Goal: Task Accomplishment & Management: Manage account settings

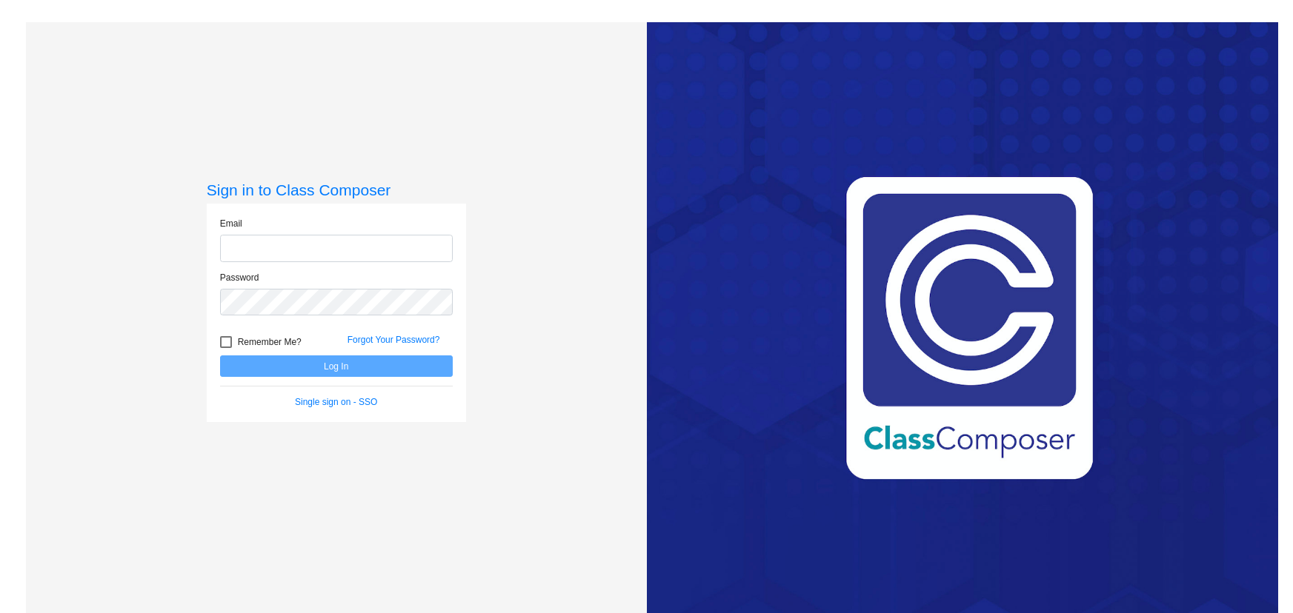
type input "[EMAIL_ADDRESS][DOMAIN_NAME]"
click at [359, 367] on button "Log In" at bounding box center [336, 366] width 233 height 21
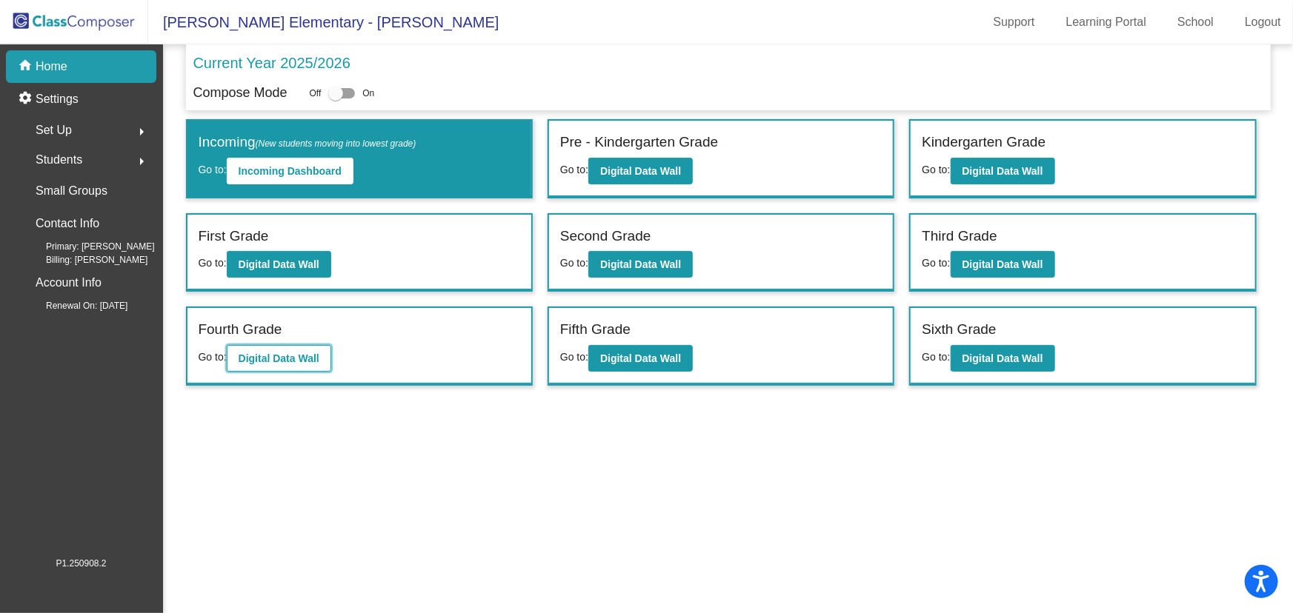
click at [268, 347] on button "Digital Data Wall" at bounding box center [279, 358] width 104 height 27
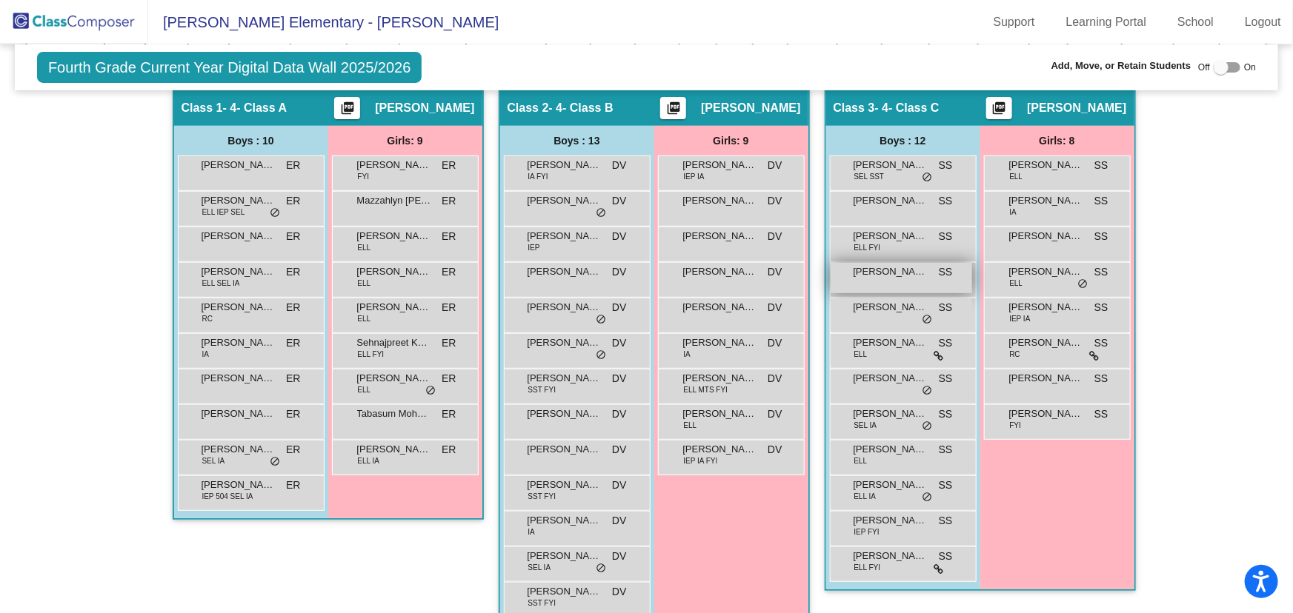
scroll to position [67, 0]
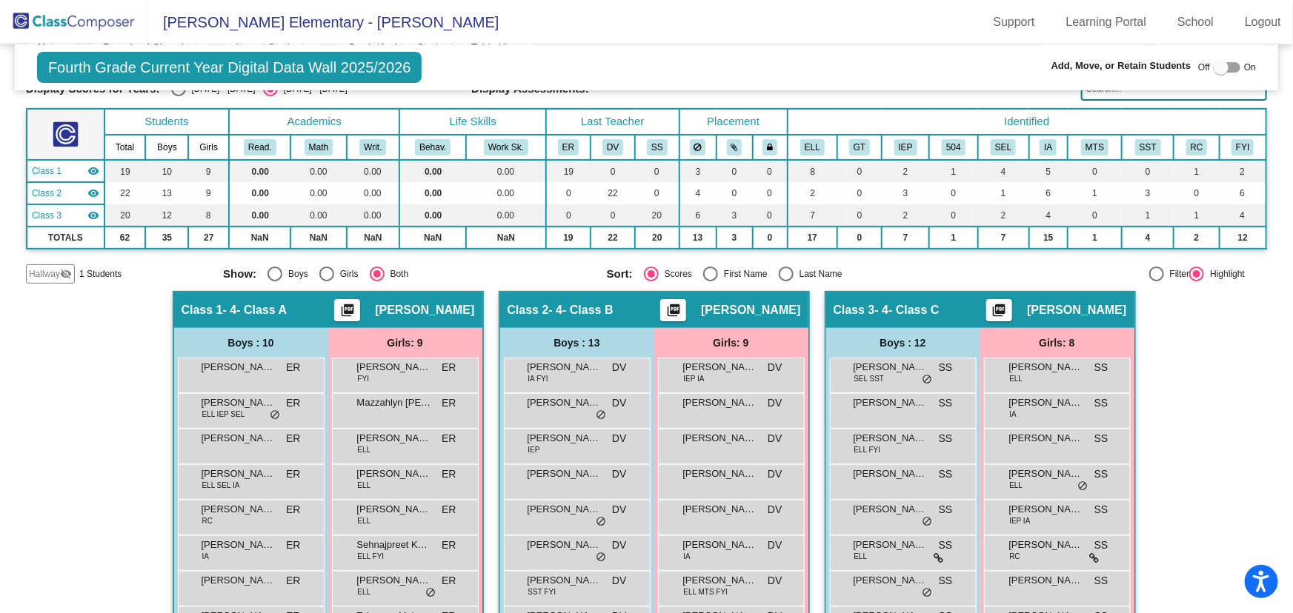
click at [794, 267] on div "Last Name" at bounding box center [817, 273] width 49 height 13
click at [786, 281] on input "Last Name" at bounding box center [785, 281] width 1 height 1
radio input "true"
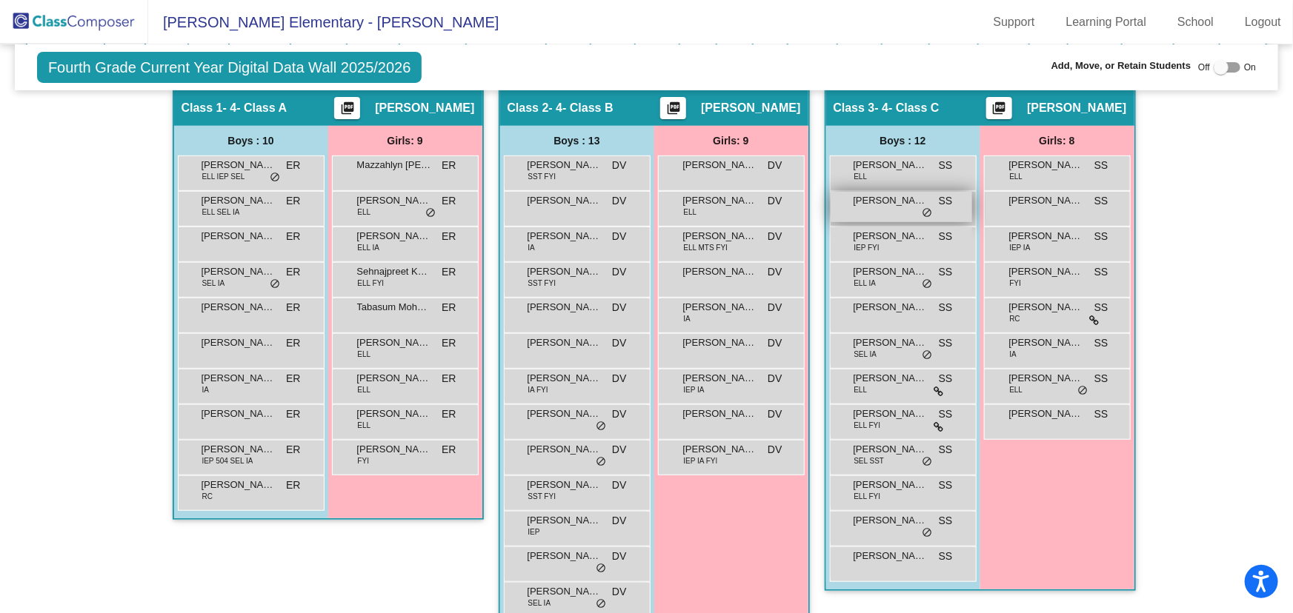
click at [892, 204] on span "[PERSON_NAME]" at bounding box center [890, 200] width 74 height 15
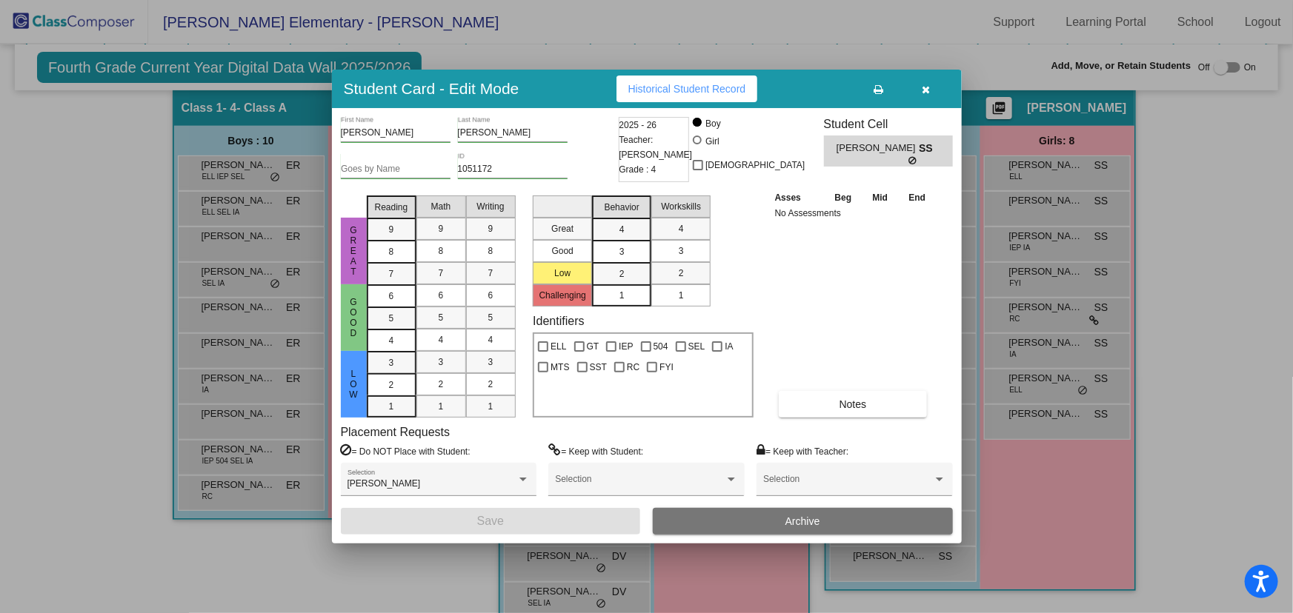
click at [824, 519] on button "Archive" at bounding box center [803, 521] width 300 height 27
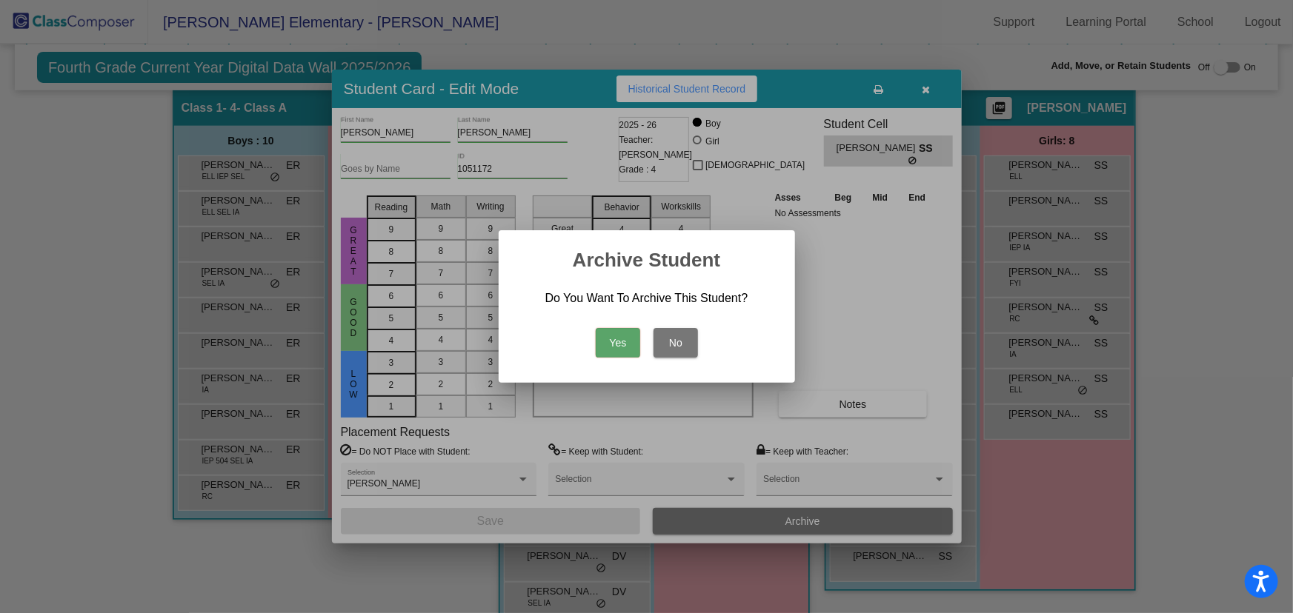
click at [621, 341] on button "Yes" at bounding box center [618, 343] width 44 height 30
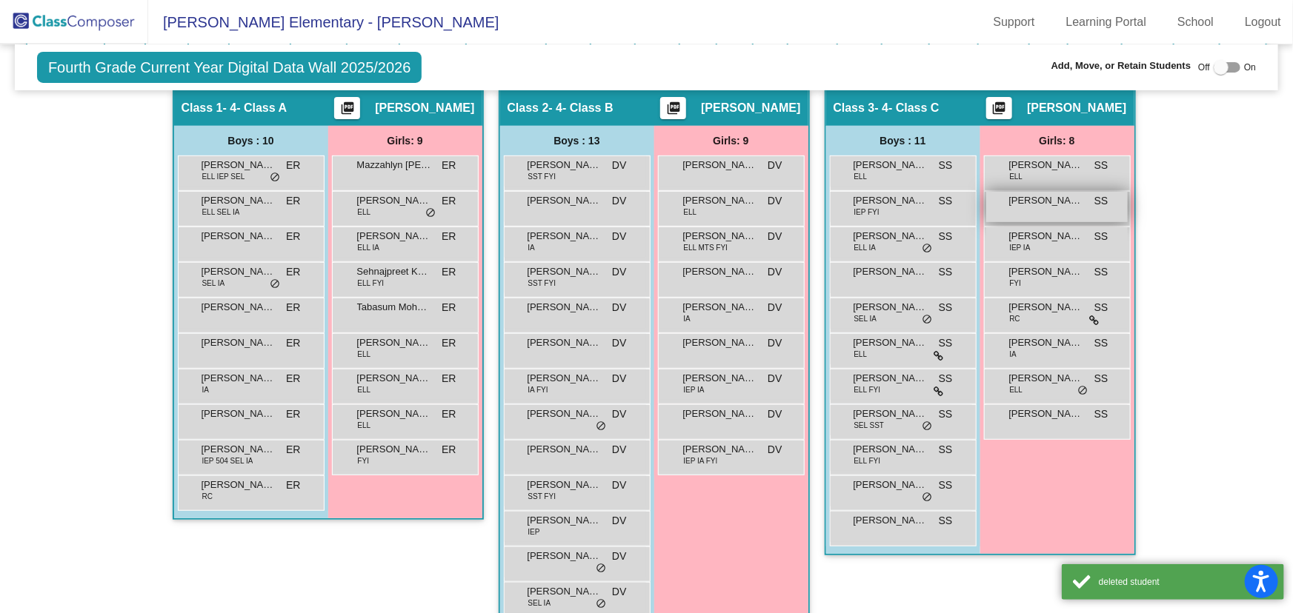
drag, startPoint x: 1227, startPoint y: 285, endPoint x: 993, endPoint y: 208, distance: 247.1
click at [1223, 281] on div "Hallway - Hallway Class picture_as_pdf Add Student First Name Last Name Student…" at bounding box center [646, 365] width 1241 height 553
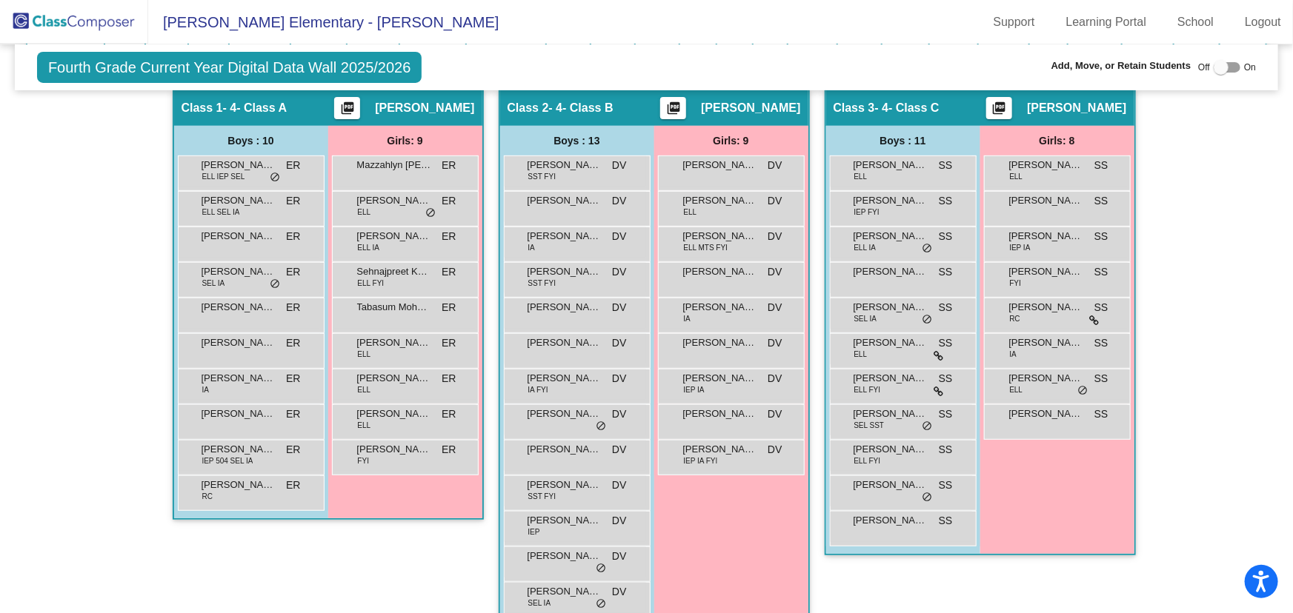
click at [84, 19] on img at bounding box center [74, 22] width 148 height 44
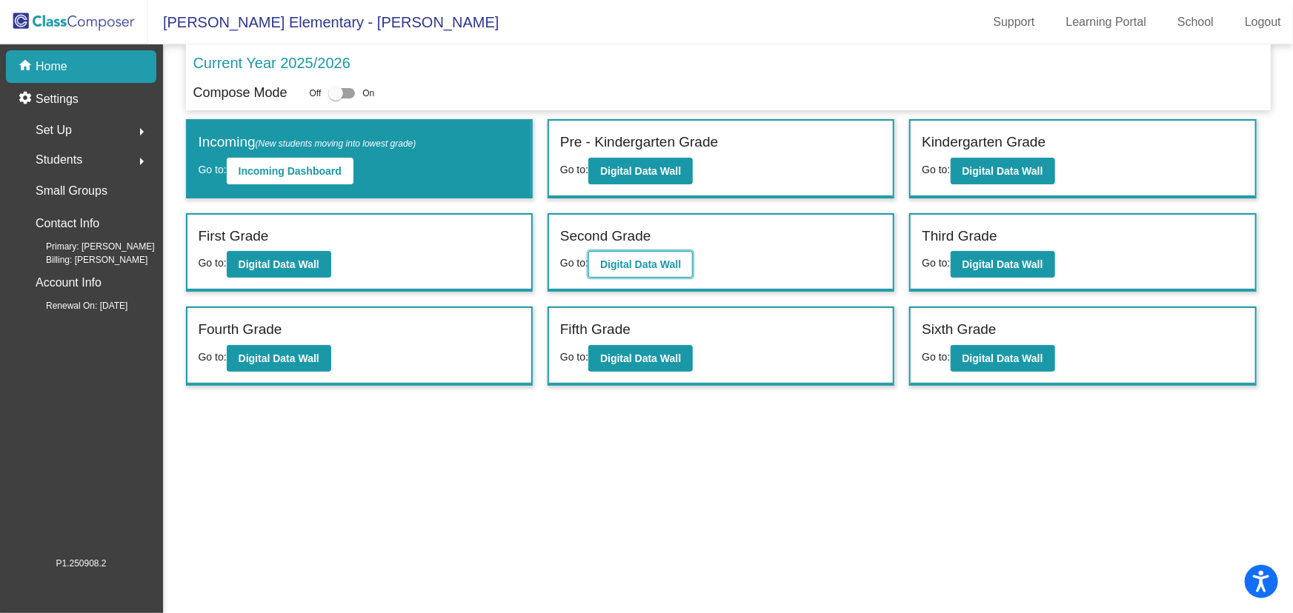
click at [631, 259] on b "Digital Data Wall" at bounding box center [640, 265] width 81 height 12
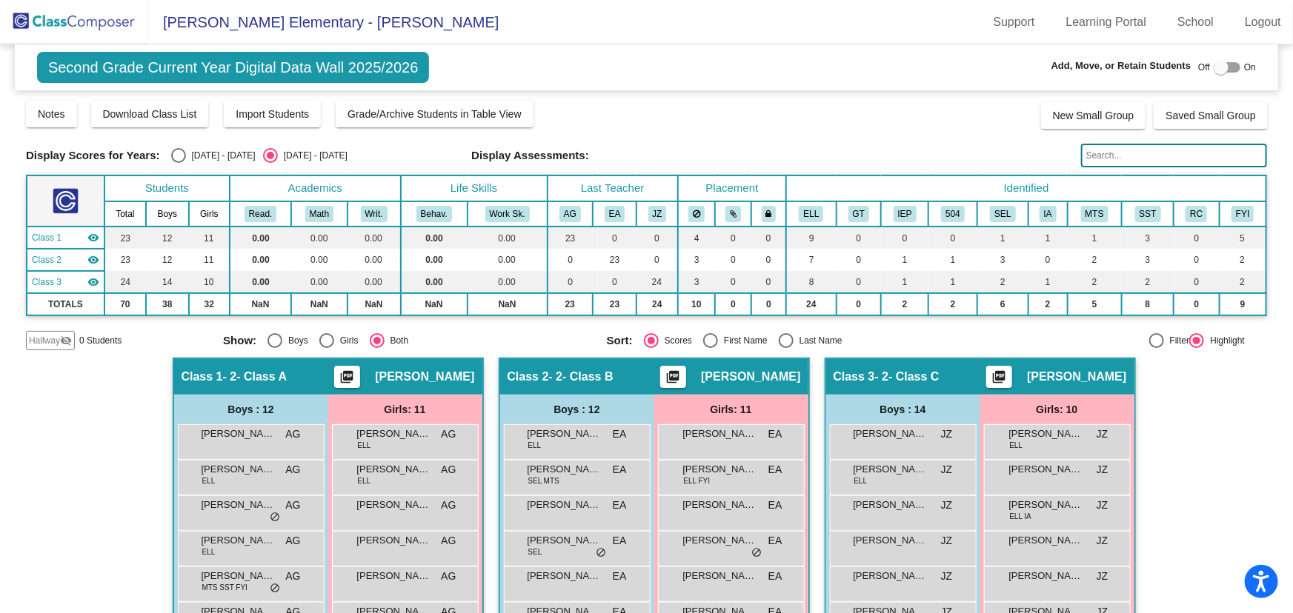
scroll to position [201, 0]
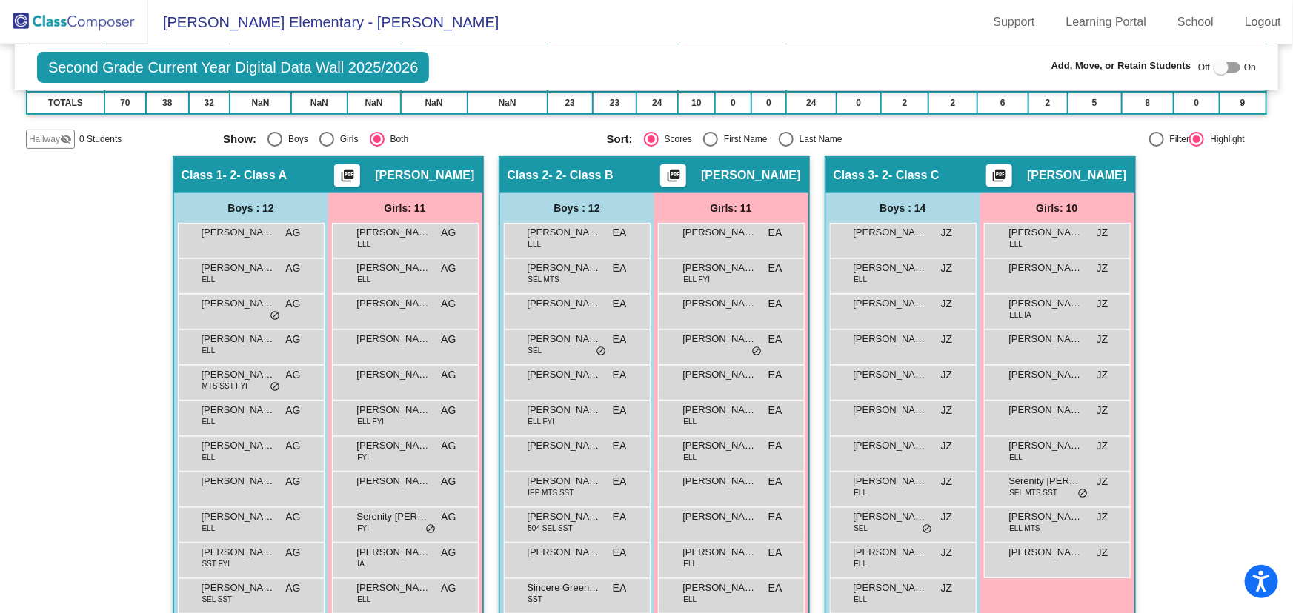
click at [780, 132] on div "Select an option" at bounding box center [786, 139] width 15 height 15
click at [785, 147] on input "Last Name" at bounding box center [785, 147] width 1 height 1
radio input "true"
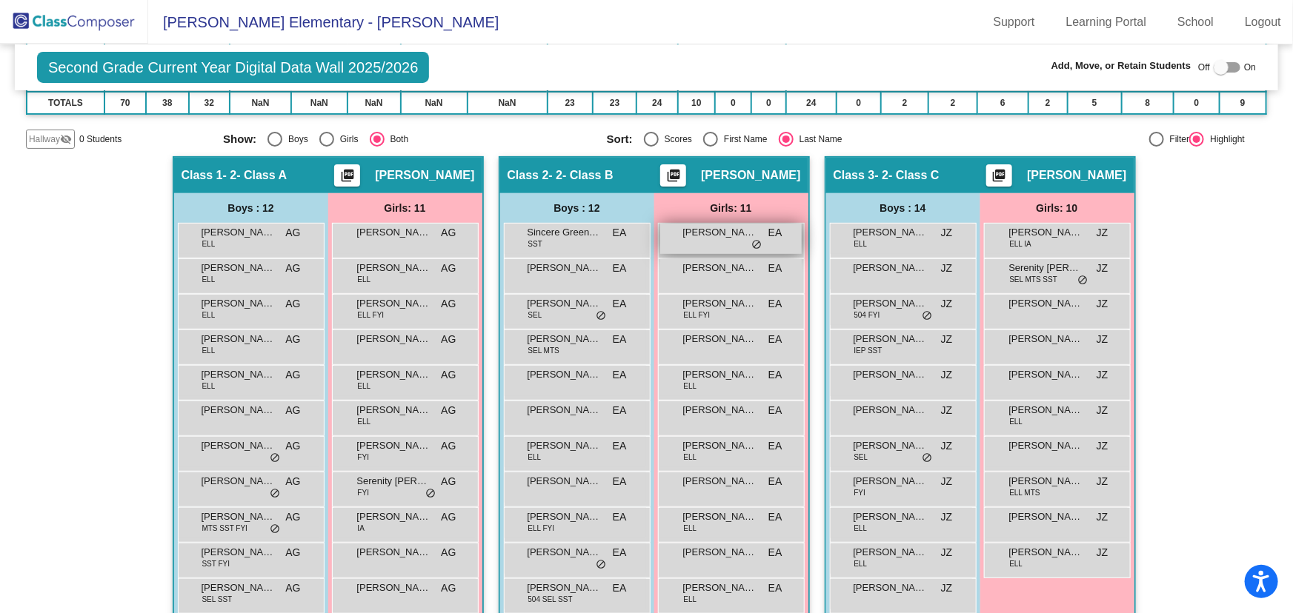
click at [708, 231] on span "[PERSON_NAME]" at bounding box center [720, 232] width 74 height 15
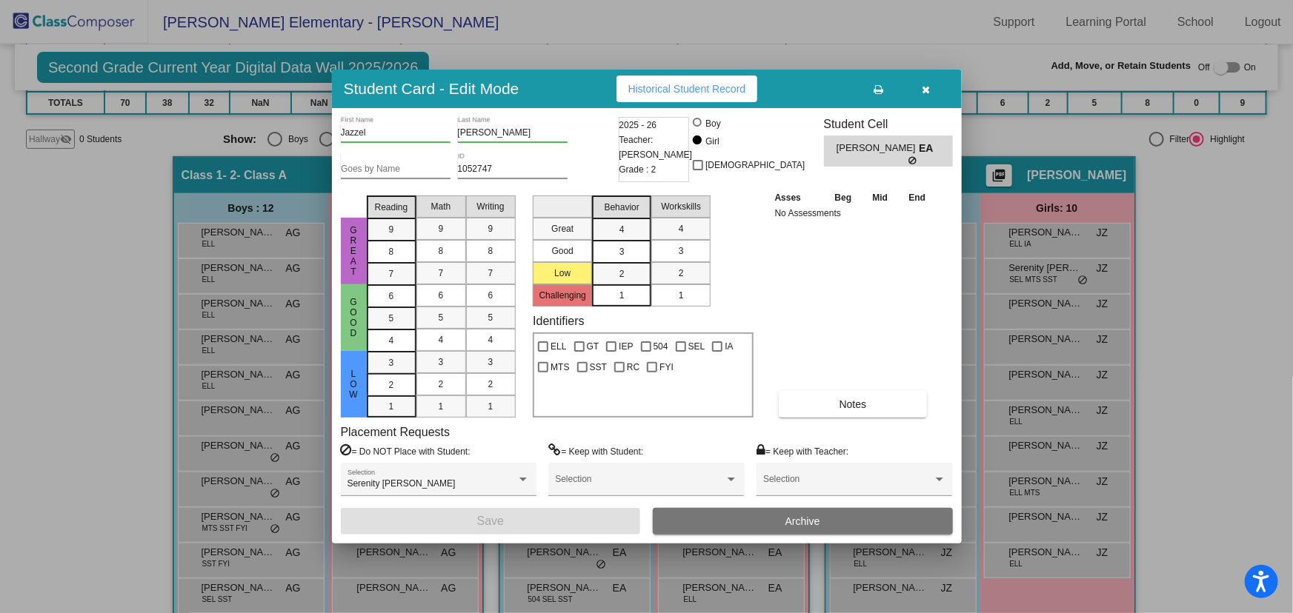
click at [798, 519] on span "Archive" at bounding box center [802, 522] width 35 height 12
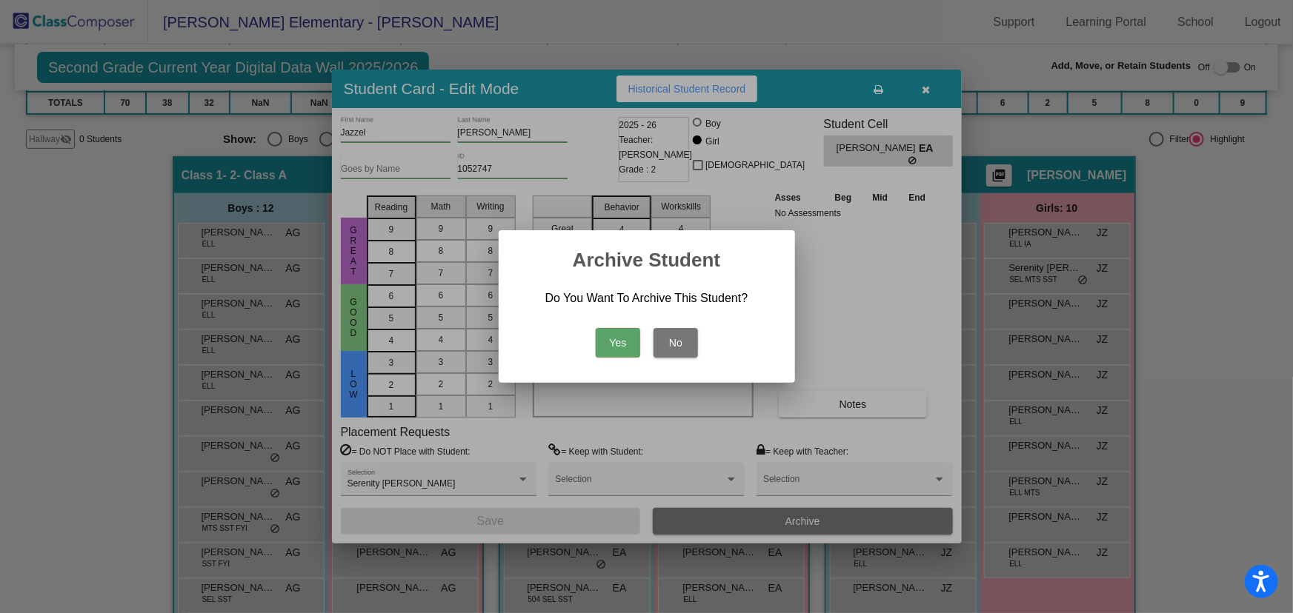
drag, startPoint x: 620, startPoint y: 335, endPoint x: 689, endPoint y: 292, distance: 81.2
click at [619, 336] on button "Yes" at bounding box center [618, 343] width 44 height 30
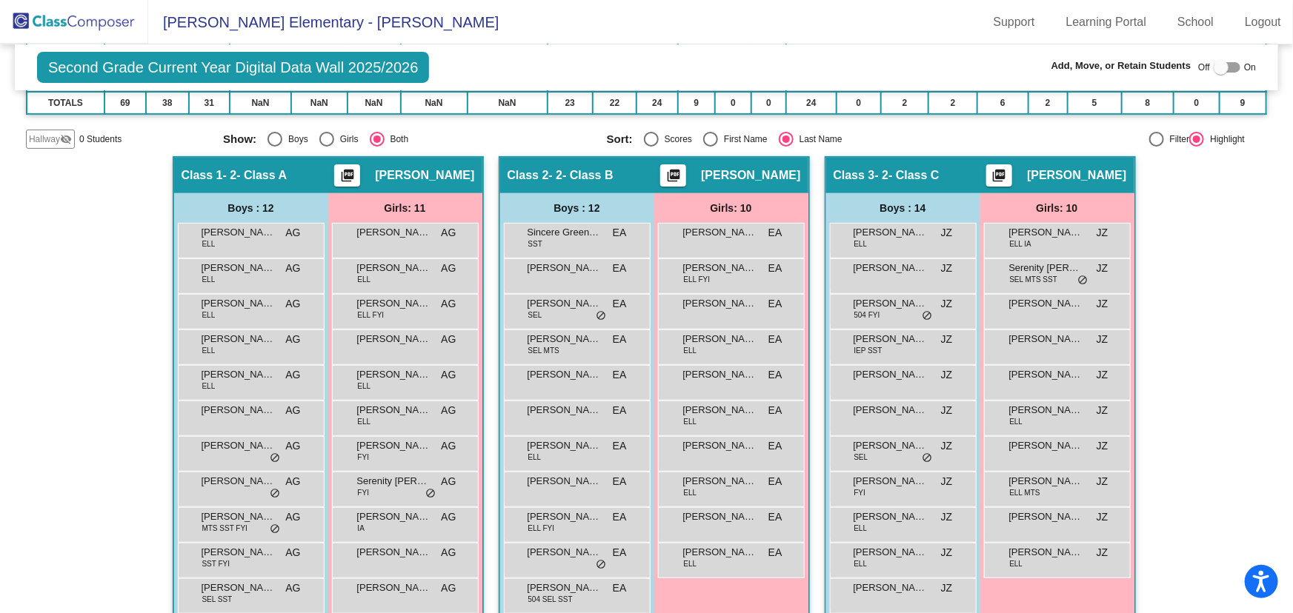
click at [127, 17] on img at bounding box center [74, 22] width 148 height 44
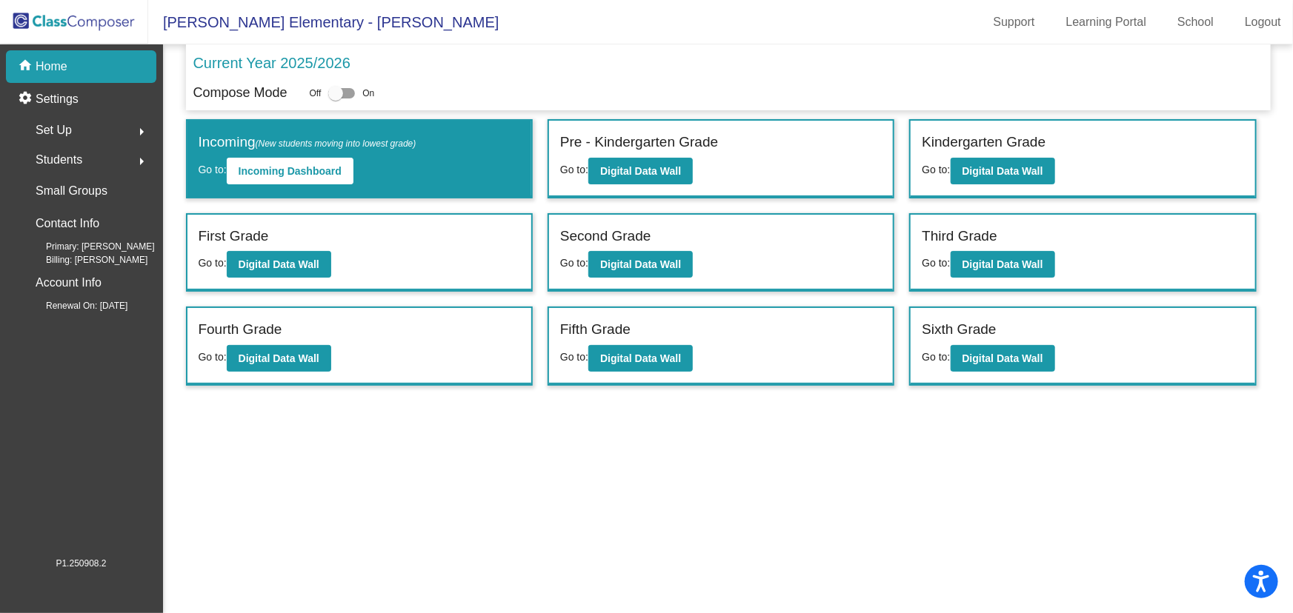
click at [744, 476] on mat-sidenav-content "Current Year 2025/2026 Compose Mode Off On Incoming (New students moving into l…" at bounding box center [728, 328] width 1130 height 569
